Goal: Check status: Check status

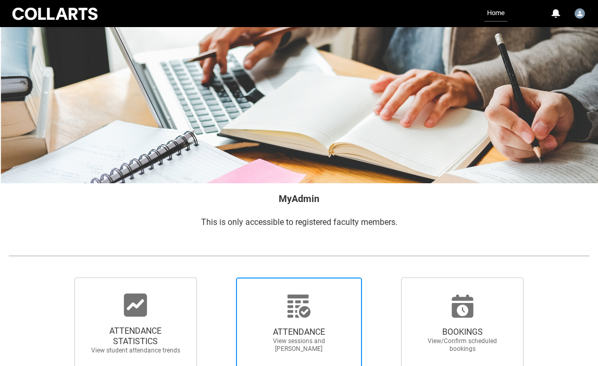
click at [289, 311] on icon at bounding box center [298, 306] width 23 height 23
click at [220, 277] on input "ATTENDANCE View sessions and mark attendance" at bounding box center [220, 277] width 1 height 1
radio input "true"
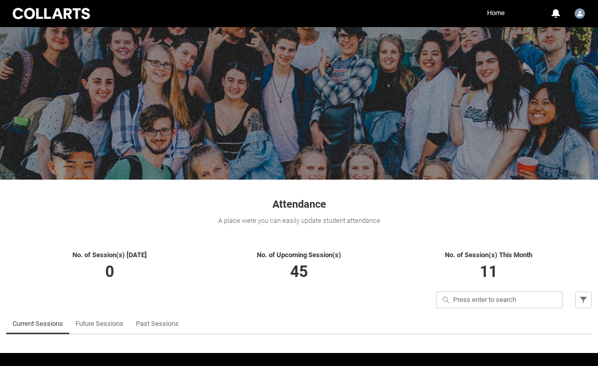
scroll to position [44, 0]
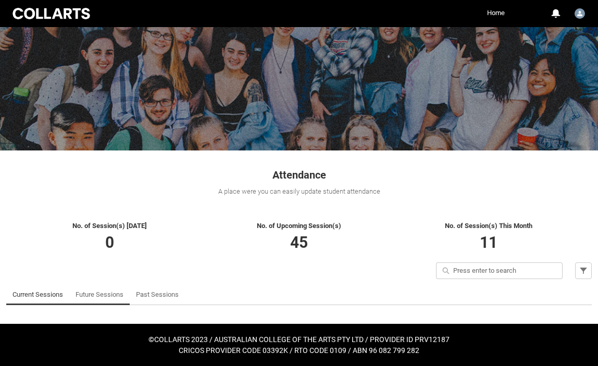
click at [112, 295] on link "Future Sessions" at bounding box center [99, 294] width 48 height 21
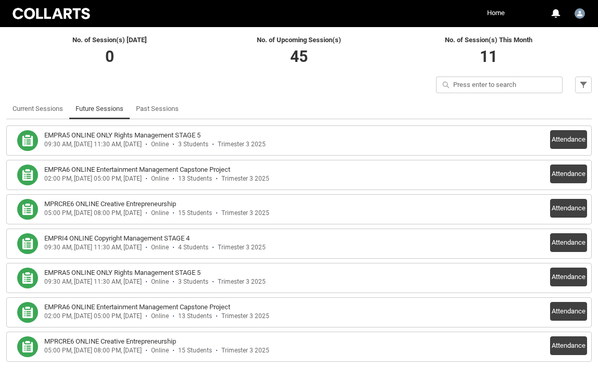
scroll to position [218, 0]
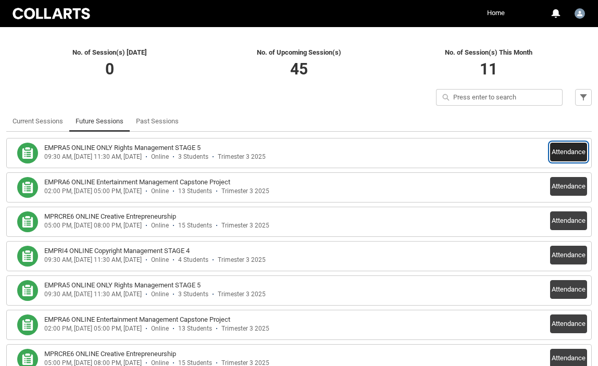
click at [561, 154] on button "Attendance" at bounding box center [568, 152] width 37 height 19
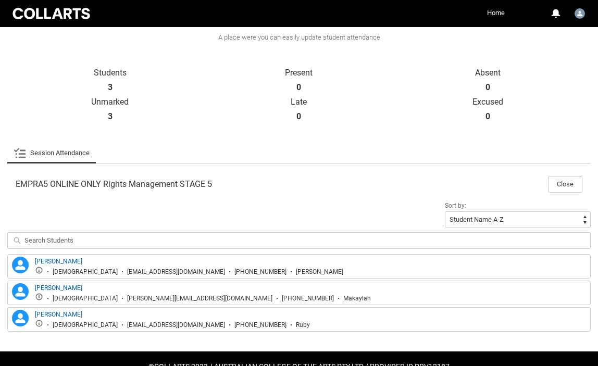
scroll to position [196, 0]
